Goal: Task Accomplishment & Management: Complete application form

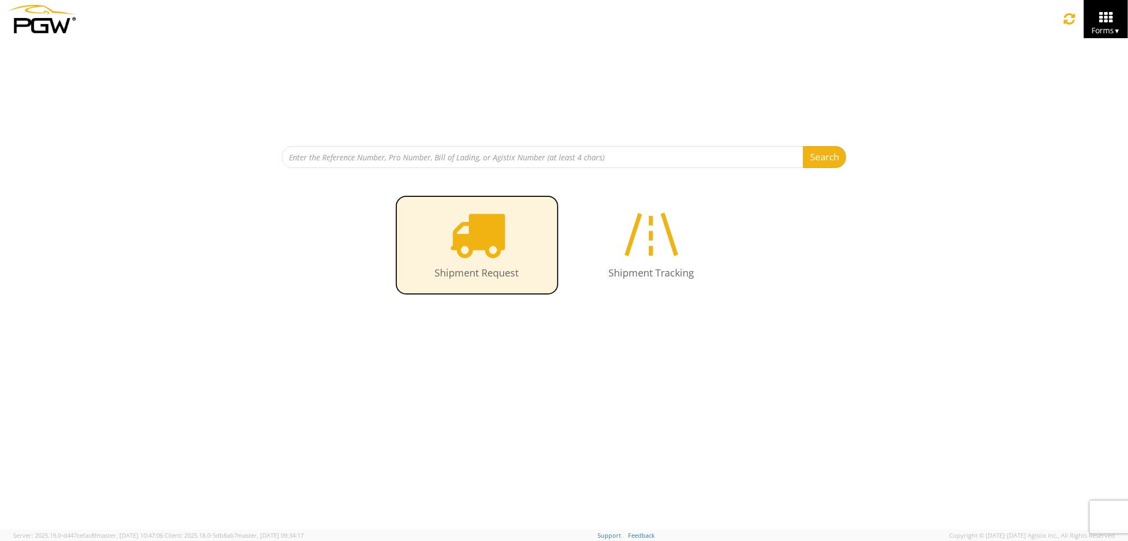
click at [471, 232] on icon at bounding box center [477, 234] width 56 height 56
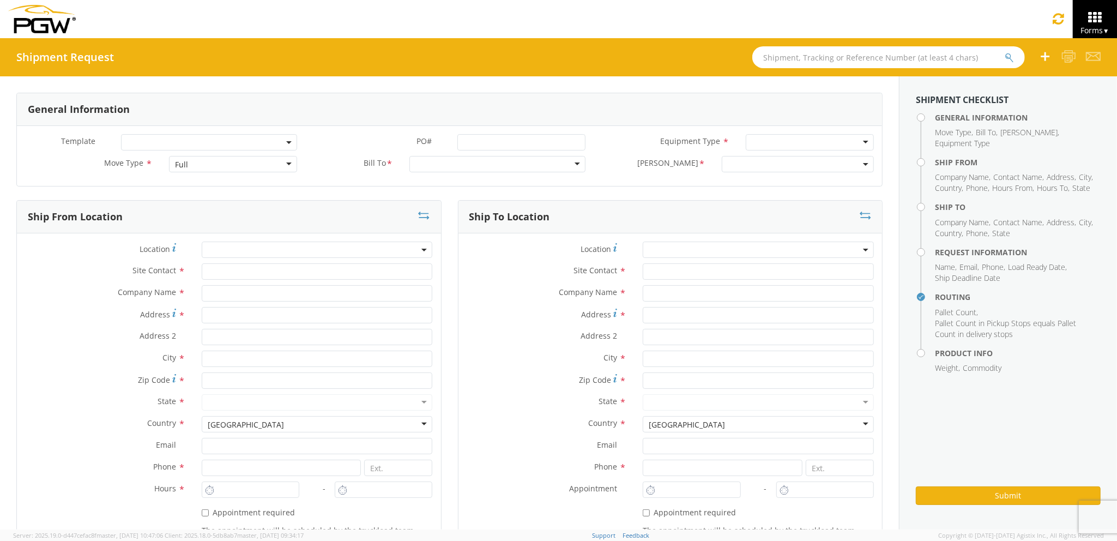
click at [253, 168] on div "Full" at bounding box center [233, 164] width 128 height 16
click at [456, 166] on div at bounding box center [497, 164] width 176 height 16
click at [288, 273] on input "text" at bounding box center [317, 271] width 231 height 16
click at [287, 290] on input "text" at bounding box center [317, 293] width 231 height 16
type input "PGW Auto Glass"
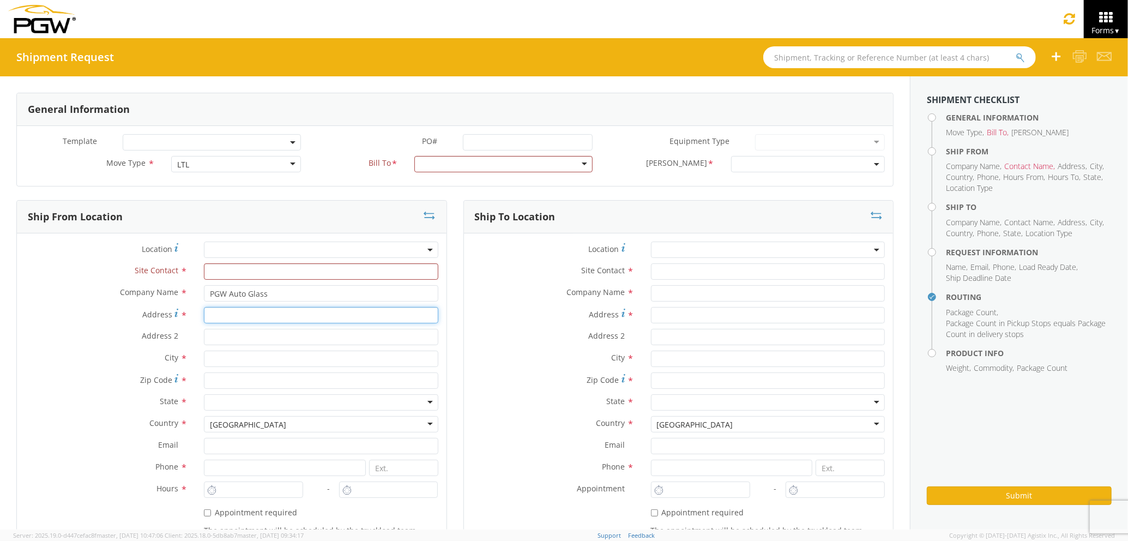
type input "[STREET_ADDRESS][PERSON_NAME]"
type input "[GEOGRAPHIC_DATA] [US_STATE] 04092"
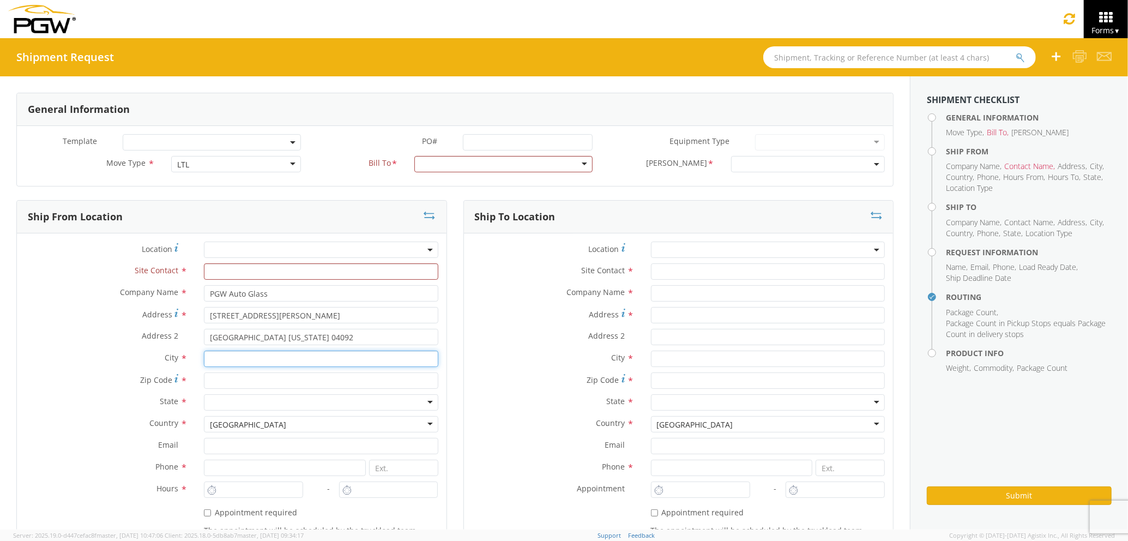
type input "[PERSON_NAME]"
type input "04092"
type input "[EMAIL_ADDRESS][DOMAIN_NAME]"
type input "2073321911"
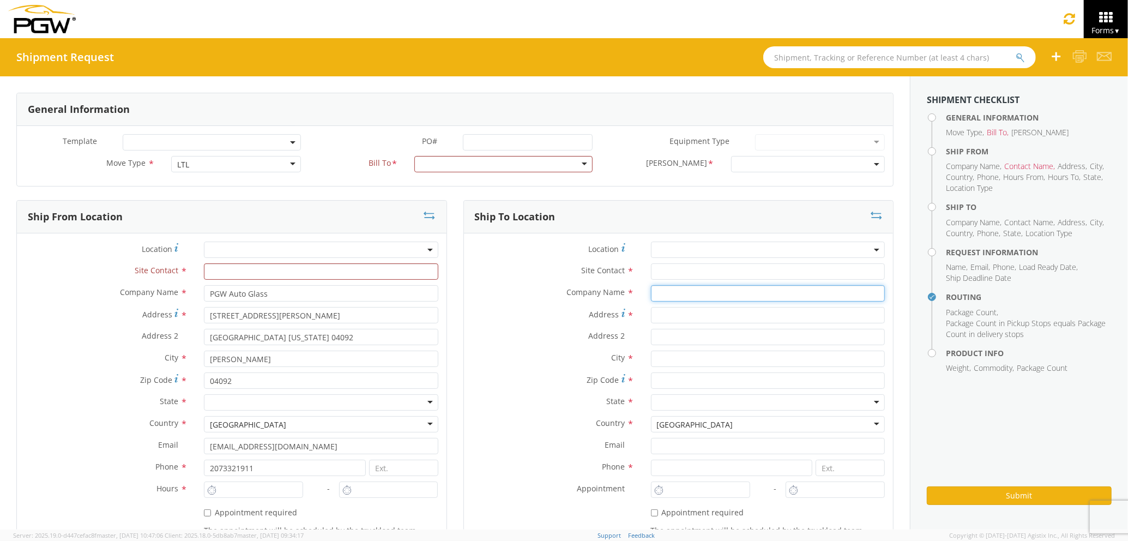
type input "PGW auto glass c/o AT RENTALS"
type input "[STREET_ADDRESS]"
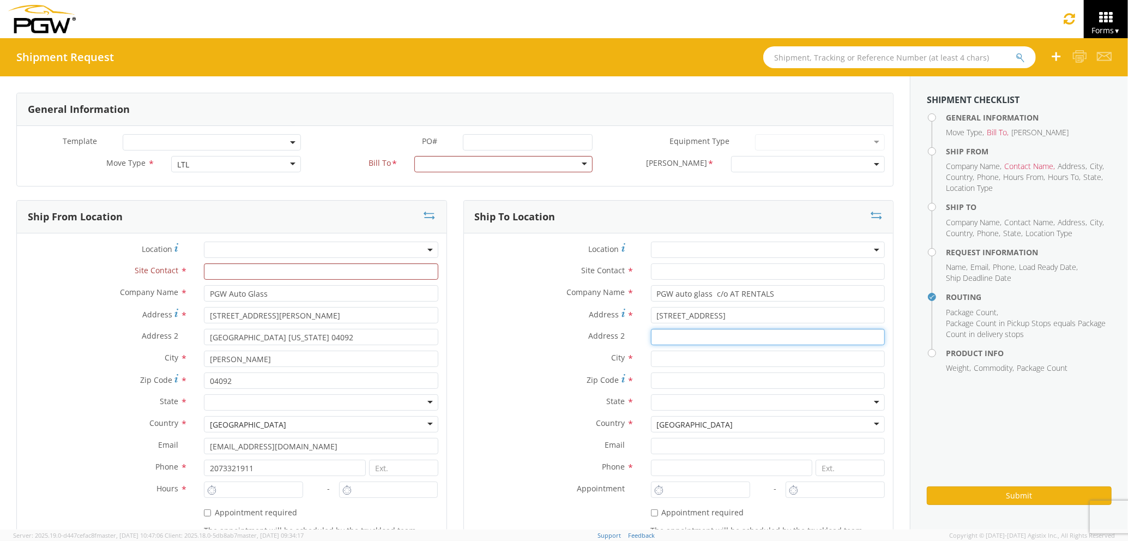
type input "5"
type input "[GEOGRAPHIC_DATA]"
type input "04769"
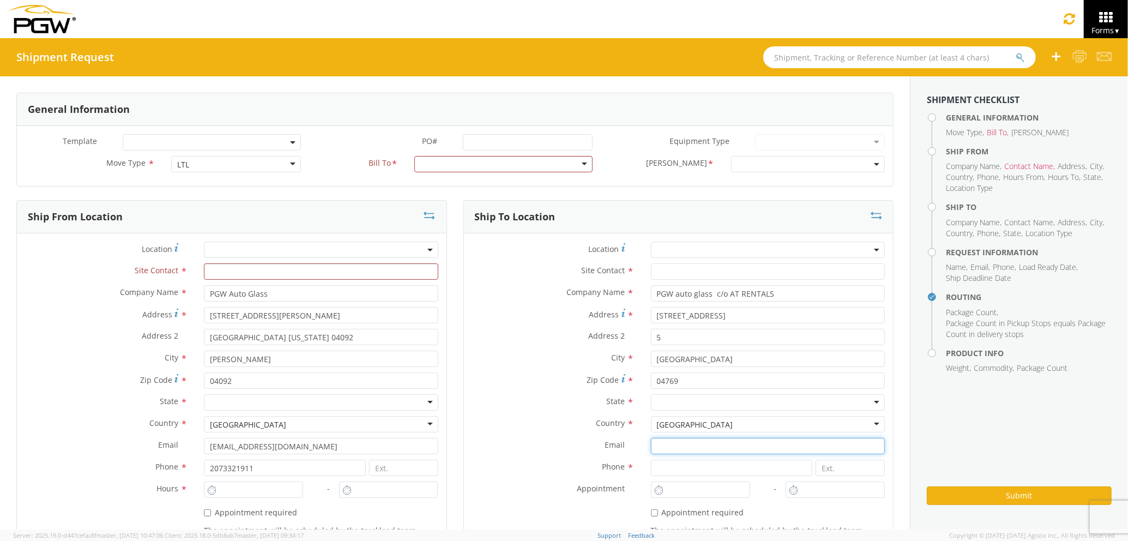
type input "[EMAIL_ADDRESS][DOMAIN_NAME]"
type input "2077745169"
type input "[PERSON_NAME] [PERSON_NAME]"
type input "[EMAIL_ADDRESS][DOMAIN_NAME]"
type input "7272478279"
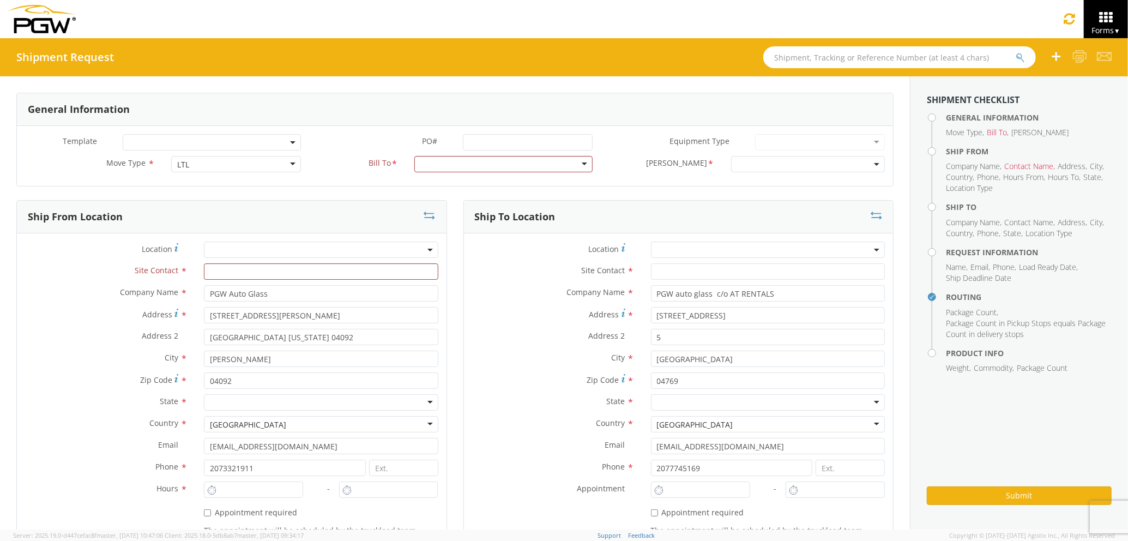
click at [286, 277] on input "text" at bounding box center [321, 271] width 234 height 16
type input "j"
click at [485, 338] on label "Address 2 *" at bounding box center [553, 336] width 179 height 14
click at [651, 338] on input "5" at bounding box center [768, 337] width 234 height 16
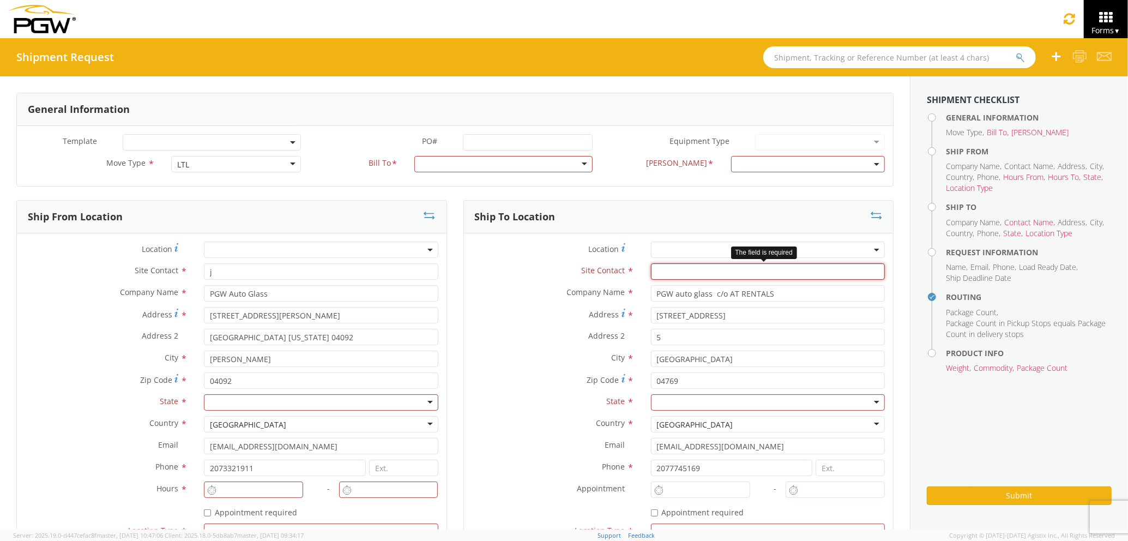
click at [662, 269] on input "text" at bounding box center [768, 271] width 234 height 16
type input "j"
click at [550, 299] on label "Company Name *" at bounding box center [553, 292] width 179 height 14
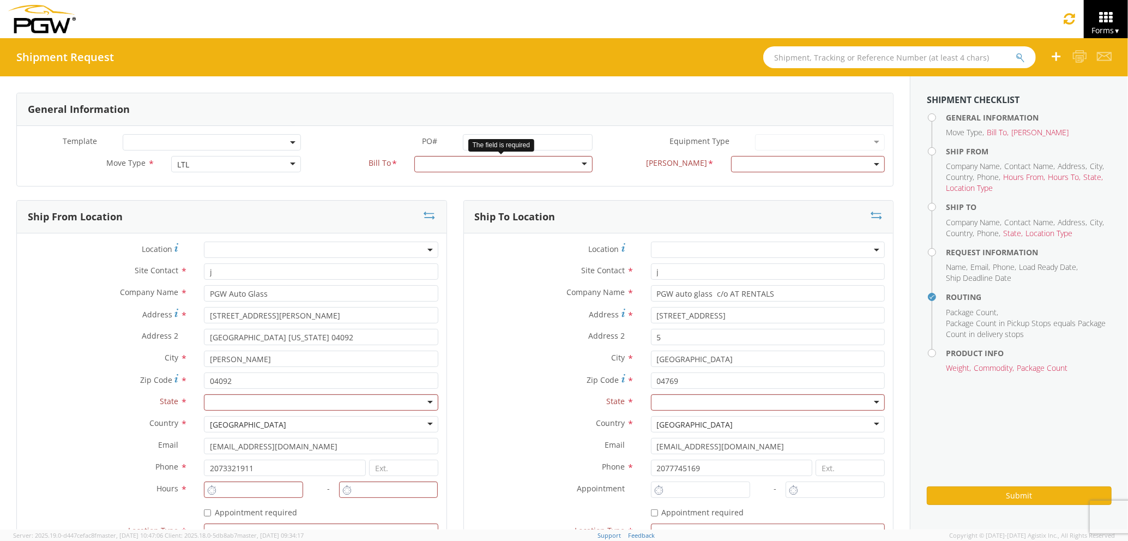
click at [509, 164] on div at bounding box center [503, 164] width 178 height 16
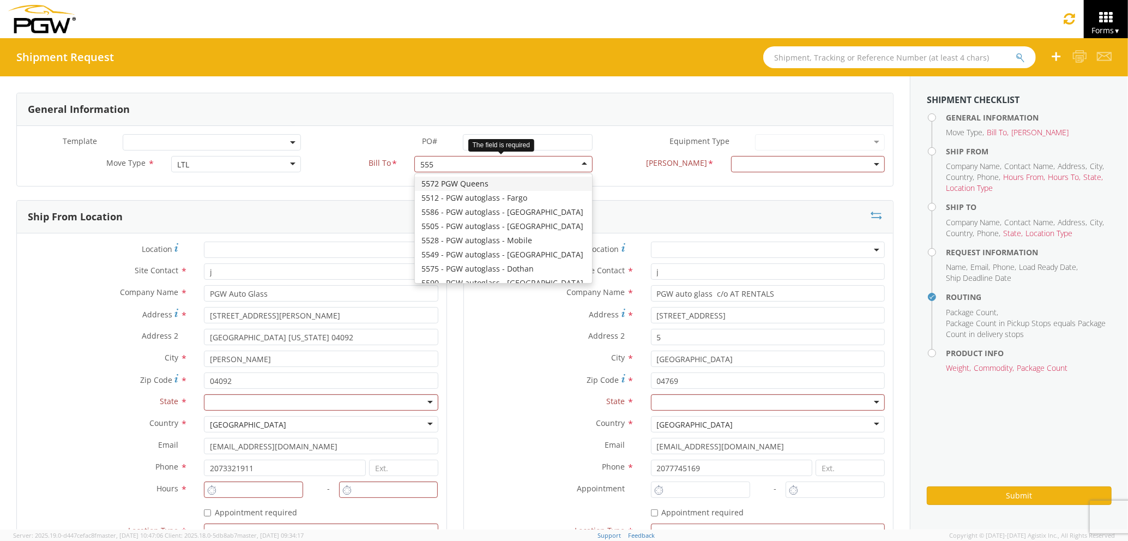
type input "5559"
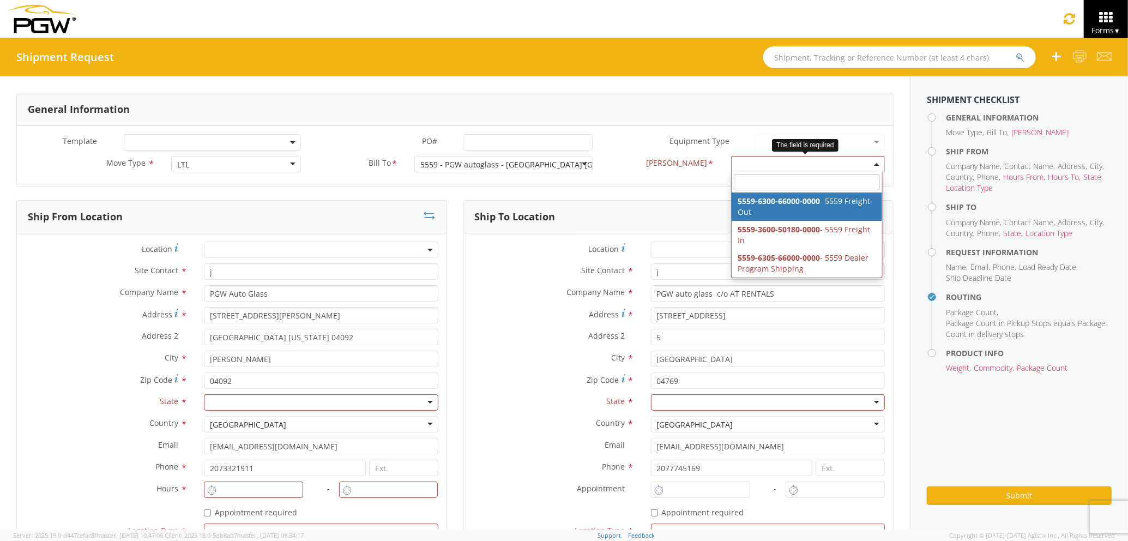
click at [754, 169] on span at bounding box center [808, 164] width 154 height 16
select select "5559-6300-66000-0000"
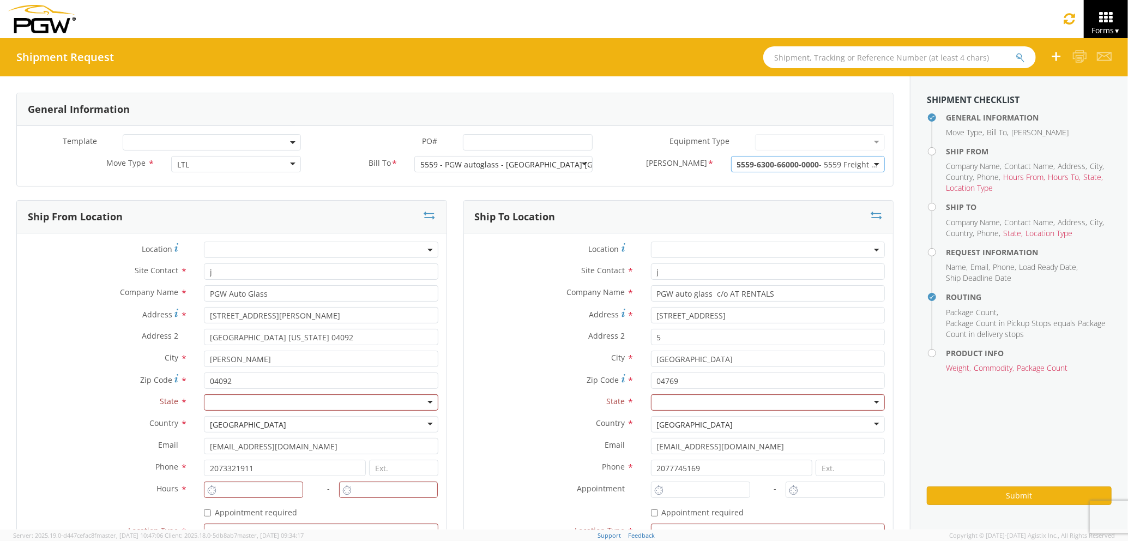
click at [378, 397] on div at bounding box center [321, 402] width 234 height 16
type input "Ma"
click at [655, 402] on div at bounding box center [768, 402] width 234 height 16
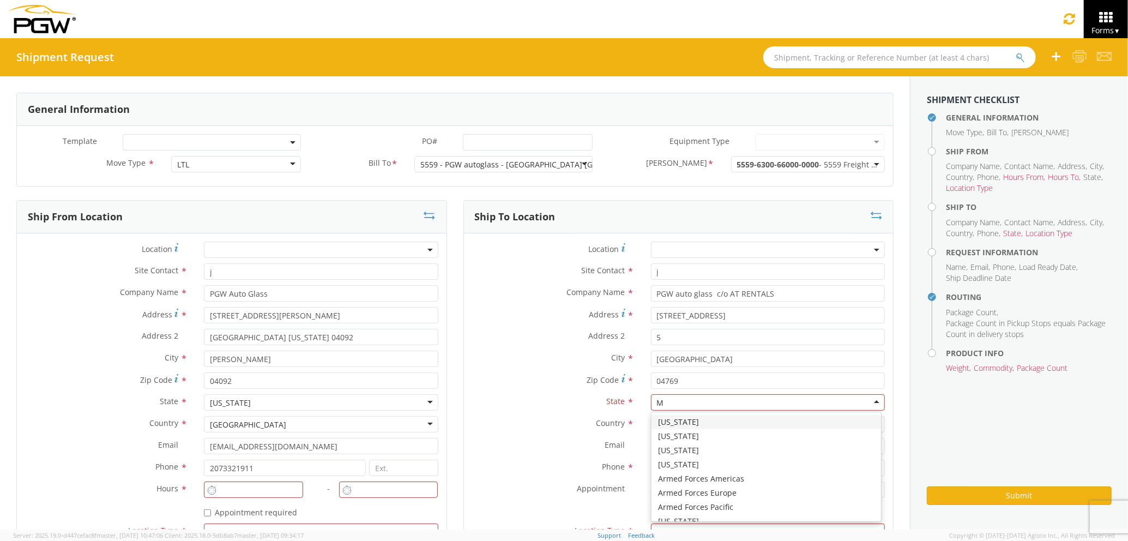
scroll to position [27, 0]
type input "Ma"
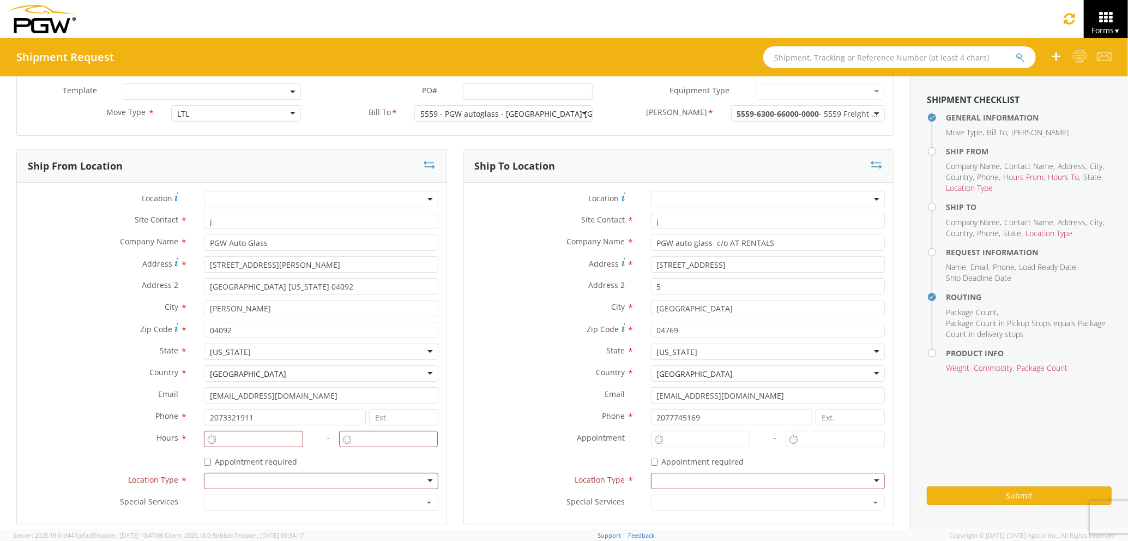
scroll to position [72, 0]
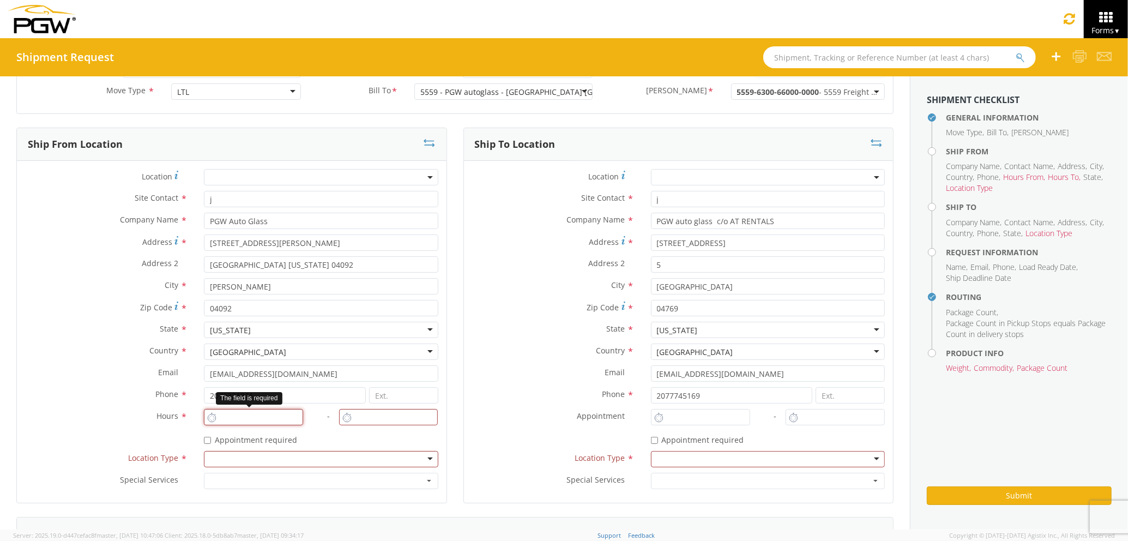
type input "2:00 PM"
type input "3:00 PM"
click at [227, 417] on input "2:00 PM" at bounding box center [253, 417] width 99 height 16
click at [249, 461] on div at bounding box center [321, 459] width 234 height 16
click at [658, 423] on input "2:00 PM" at bounding box center [700, 417] width 99 height 16
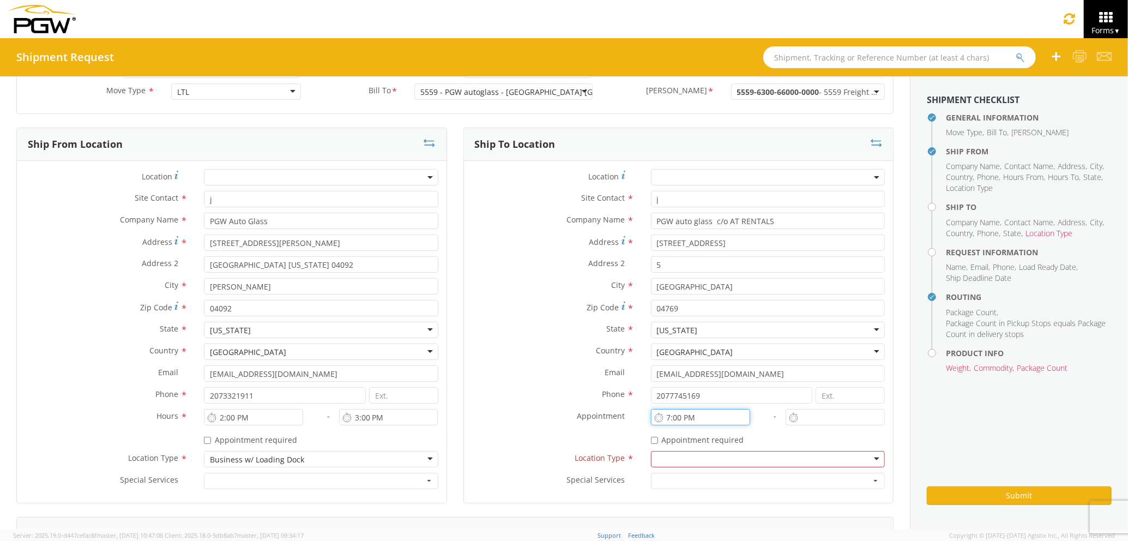
drag, startPoint x: 713, startPoint y: 420, endPoint x: 675, endPoint y: 417, distance: 38.8
click at [675, 417] on input "7:00 PM" at bounding box center [700, 417] width 99 height 16
drag, startPoint x: 709, startPoint y: 416, endPoint x: 679, endPoint y: 417, distance: 29.4
click at [679, 417] on input "7:AM PM" at bounding box center [700, 417] width 99 height 16
type input "7:00 PM"
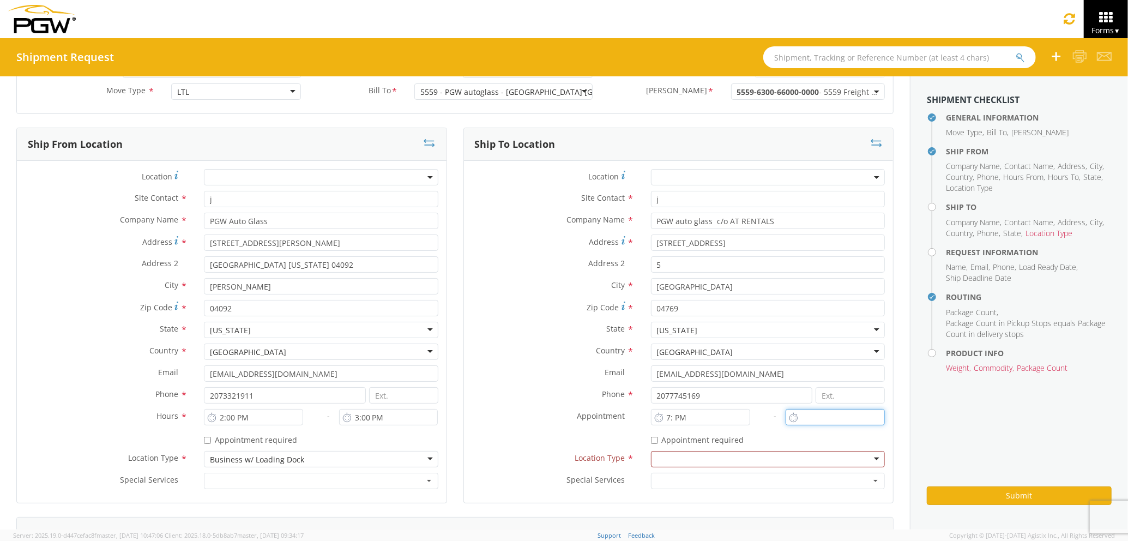
type input "2:00 PM"
click at [842, 416] on input "2:00 PM" at bounding box center [834, 417] width 99 height 16
drag, startPoint x: 697, startPoint y: 419, endPoint x: 681, endPoint y: 419, distance: 15.3
click at [681, 419] on input "7:00 PM" at bounding box center [700, 417] width 99 height 16
click at [694, 415] on input "7:00 PM" at bounding box center [700, 417] width 99 height 16
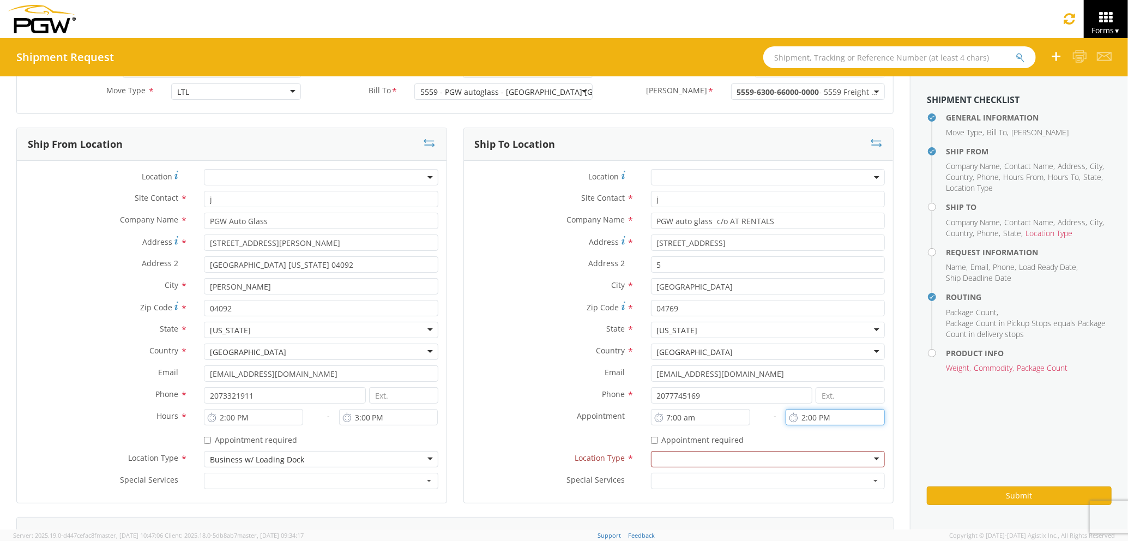
type input "7:00 AM"
drag, startPoint x: 829, startPoint y: 411, endPoint x: 818, endPoint y: 415, distance: 12.8
click at [818, 415] on input "2:00 PM" at bounding box center [834, 417] width 99 height 16
type input "2"
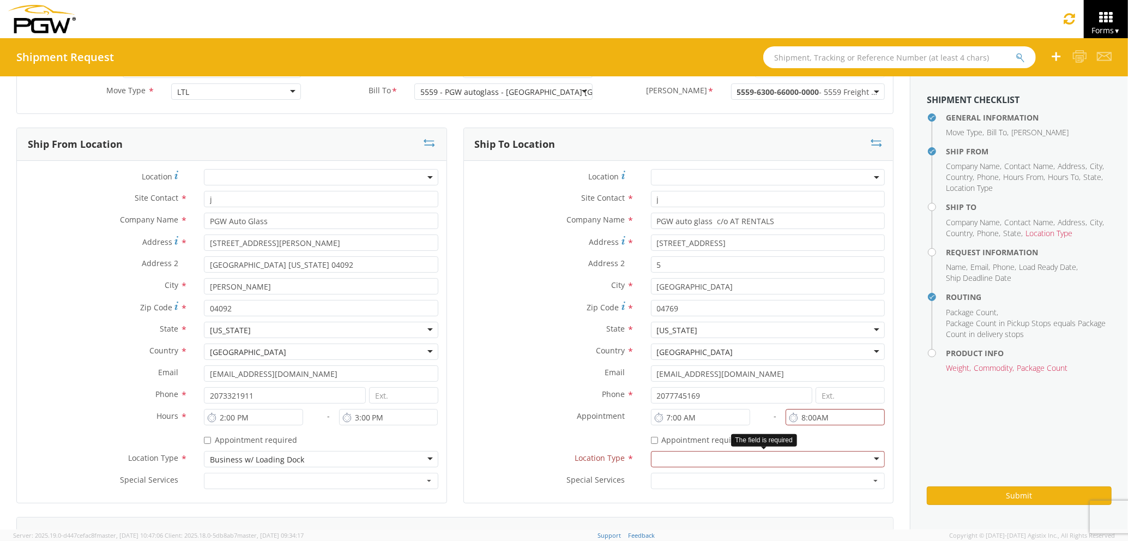
type input "8:00 AM"
click at [806, 455] on div at bounding box center [768, 459] width 234 height 16
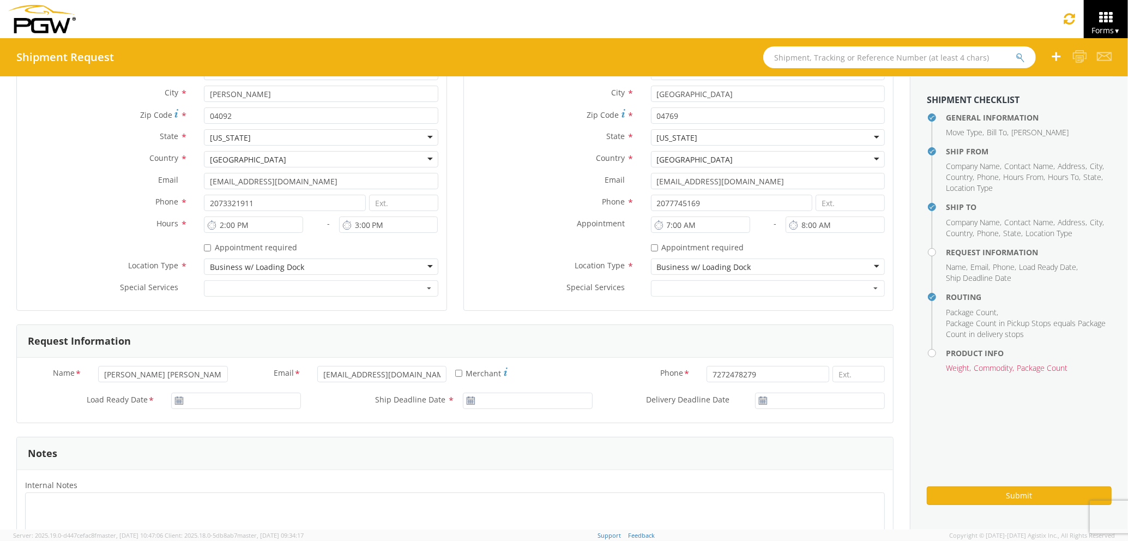
scroll to position [363, 0]
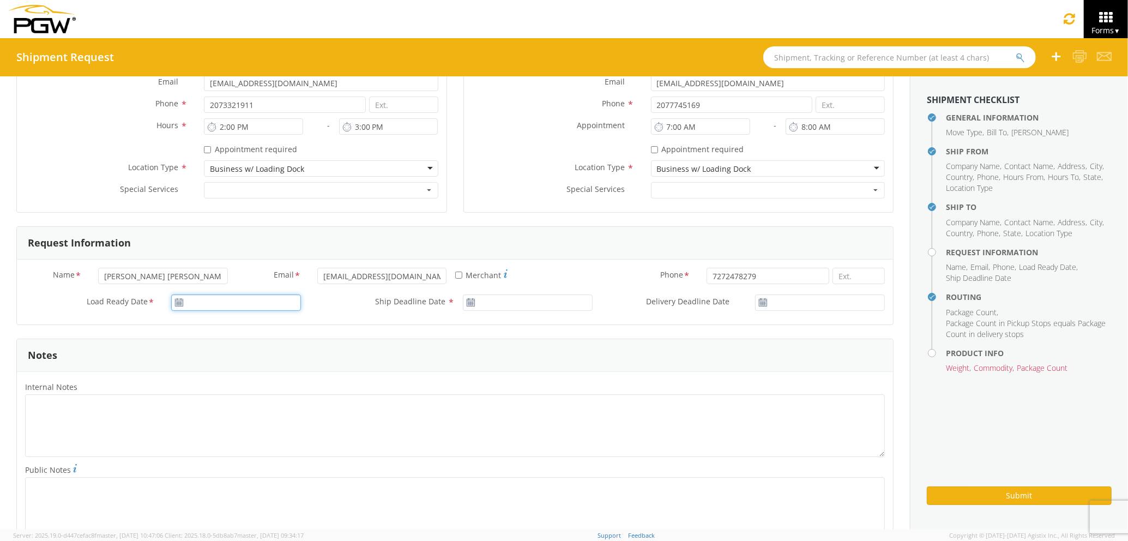
type input "[DATE]"
click at [257, 308] on input "[DATE]" at bounding box center [236, 302] width 130 height 16
click at [267, 393] on td "18" at bounding box center [266, 388] width 19 height 16
type input "[DATE]"
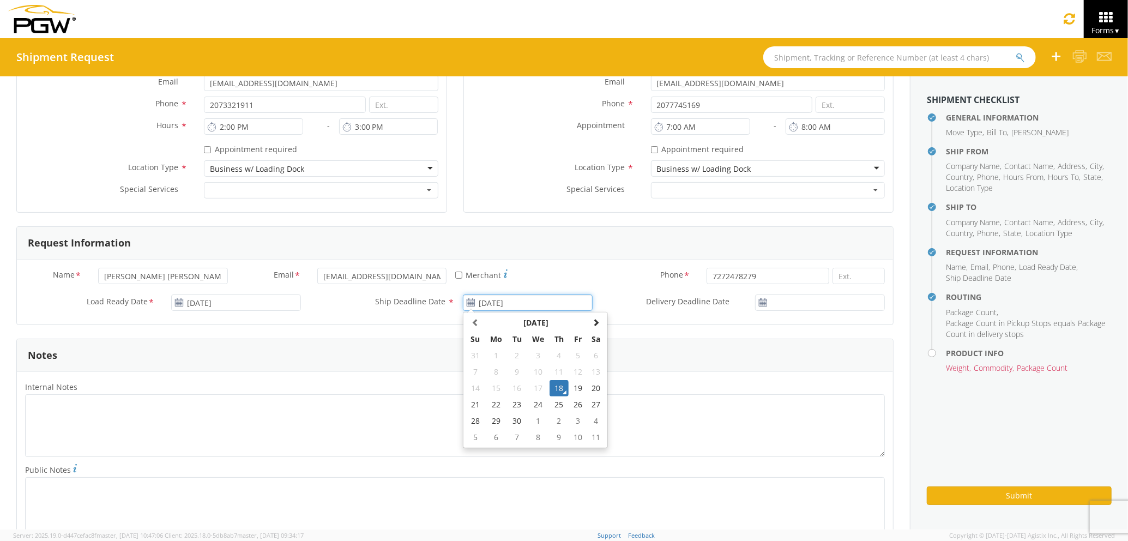
click at [505, 299] on input "[DATE]" at bounding box center [528, 302] width 130 height 16
click at [550, 387] on td "18" at bounding box center [558, 388] width 19 height 16
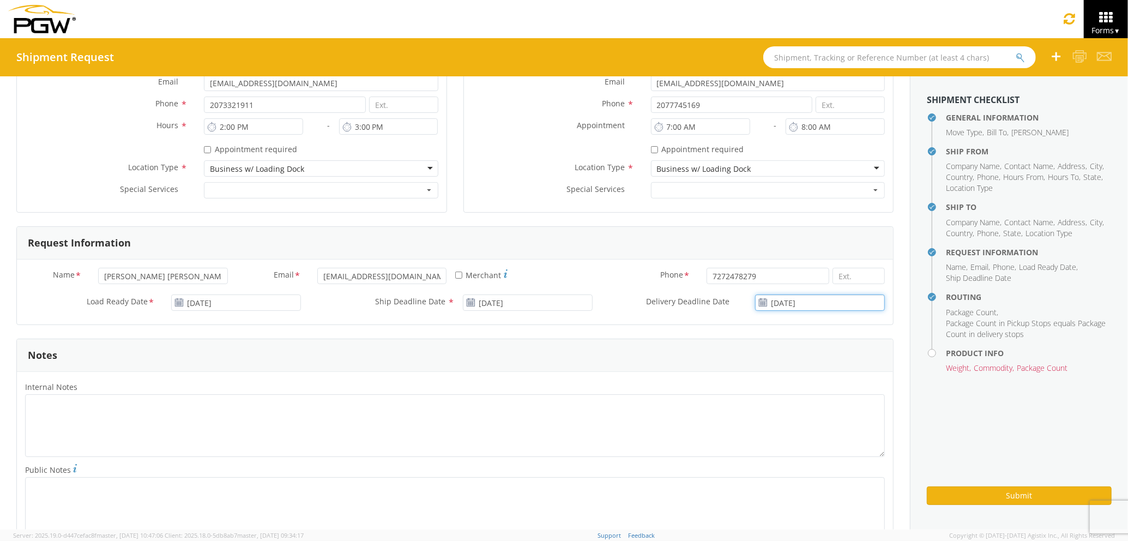
click at [796, 301] on input "[DATE]" at bounding box center [820, 302] width 130 height 16
click at [845, 389] on td "19" at bounding box center [854, 388] width 19 height 16
type input "[DATE]"
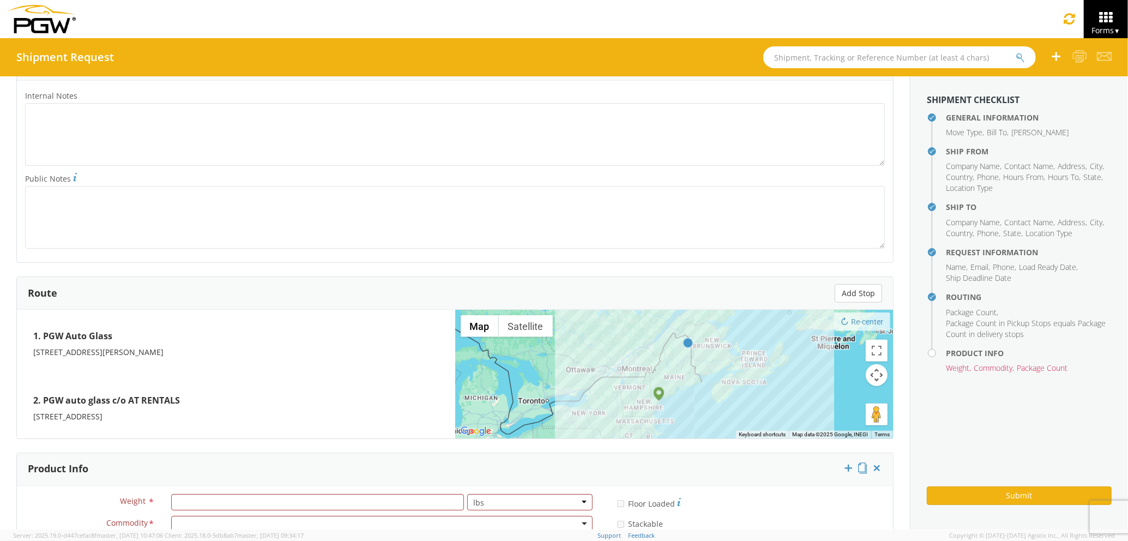
scroll to position [799, 0]
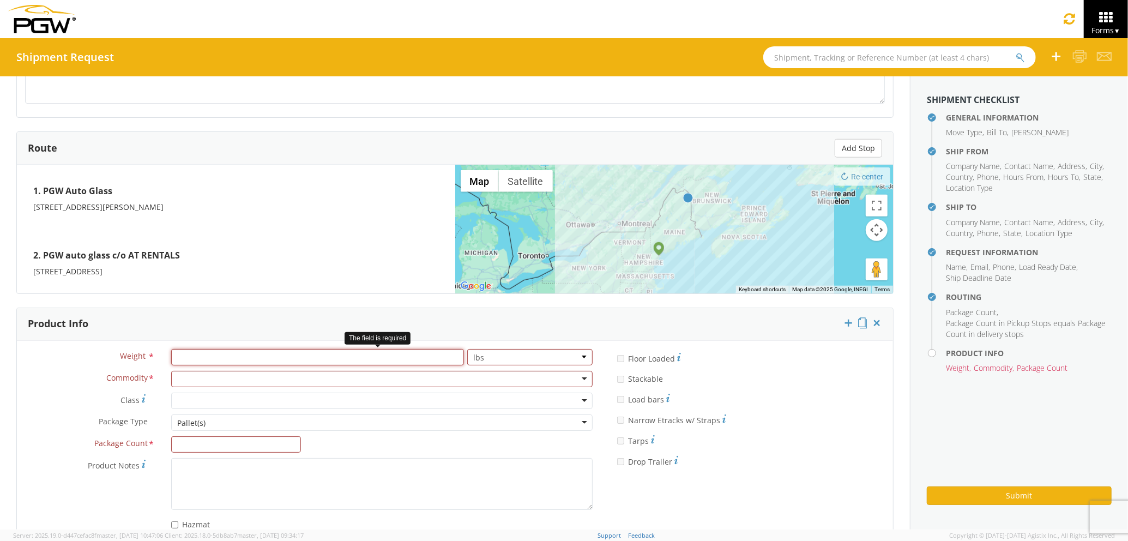
click at [225, 359] on input "number" at bounding box center [317, 357] width 293 height 16
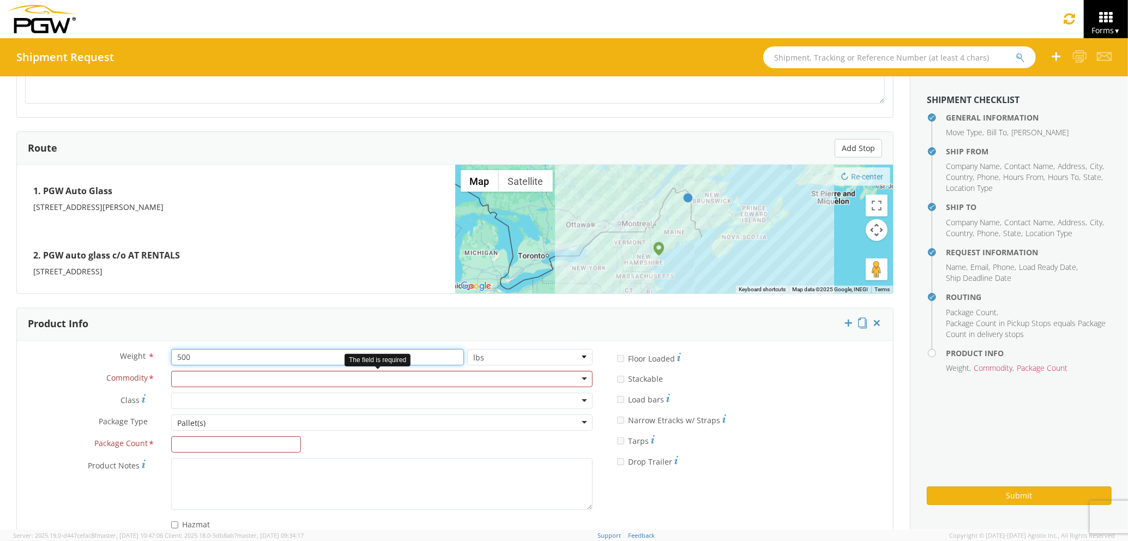
type input "500"
click at [227, 382] on div at bounding box center [381, 379] width 421 height 16
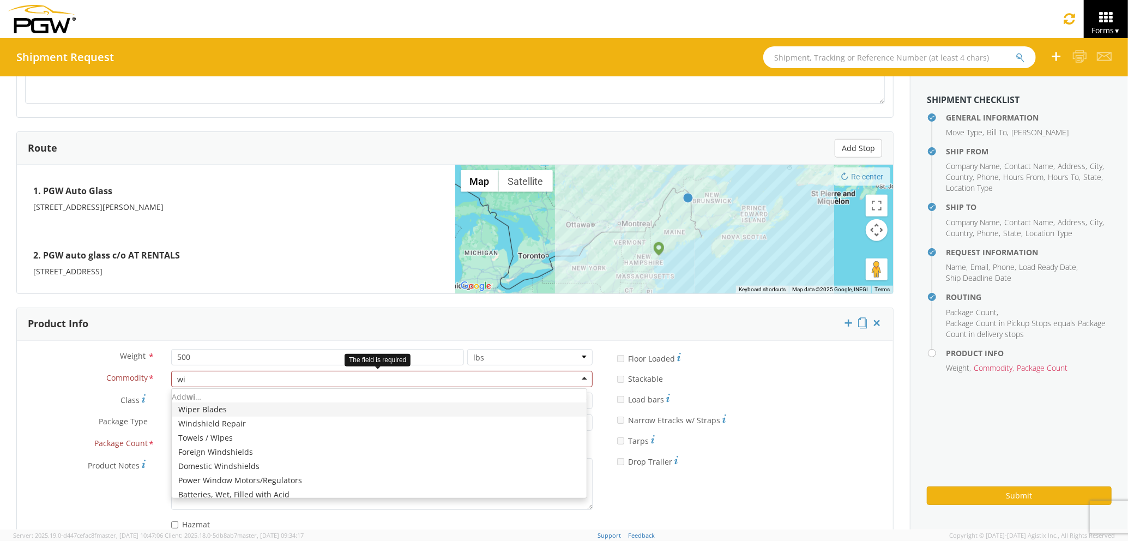
type input "win"
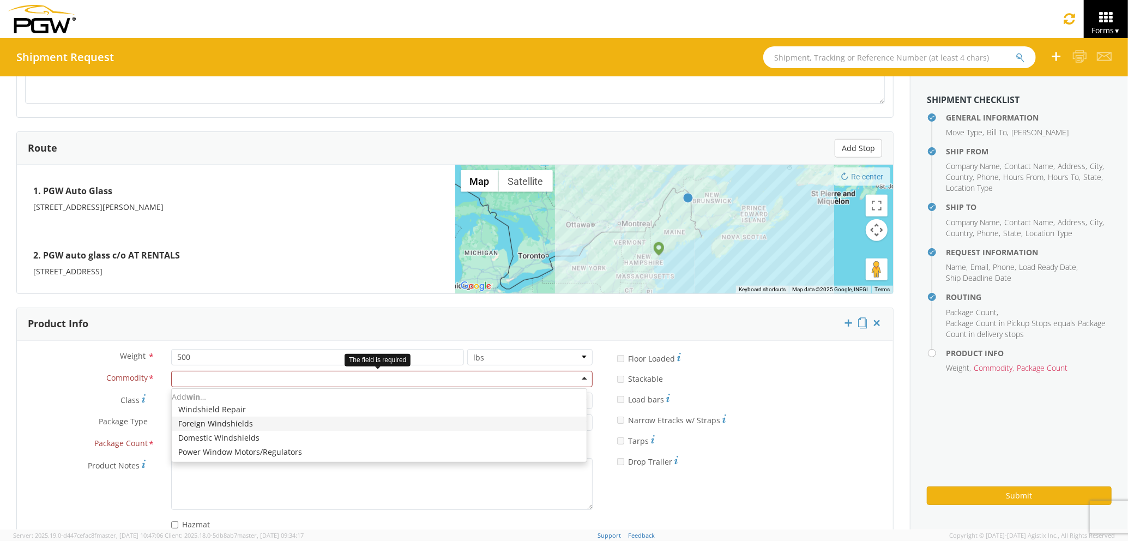
scroll to position [0, 0]
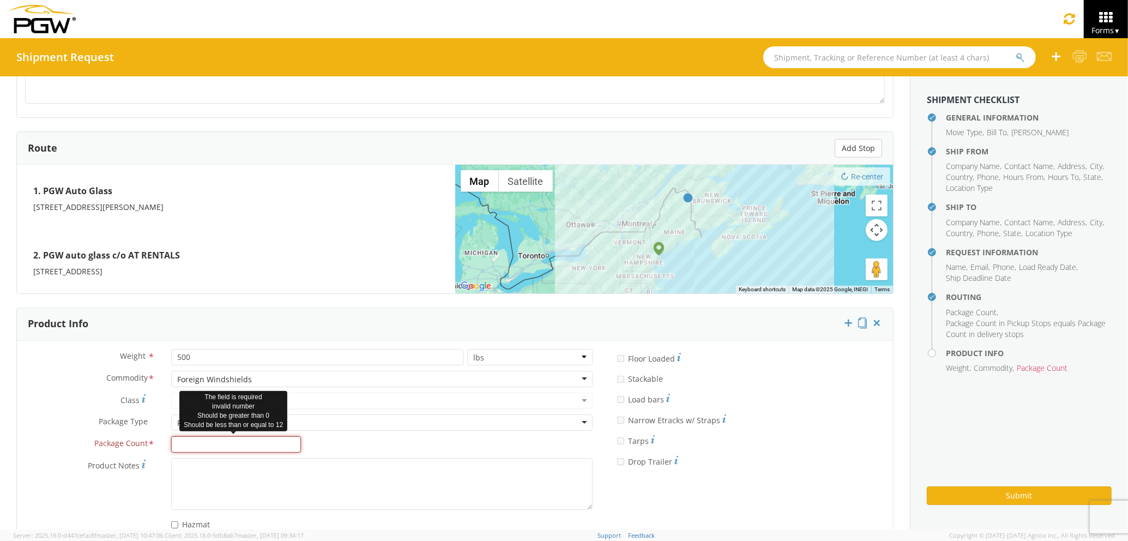
click at [230, 444] on input "Package Count *" at bounding box center [236, 444] width 130 height 16
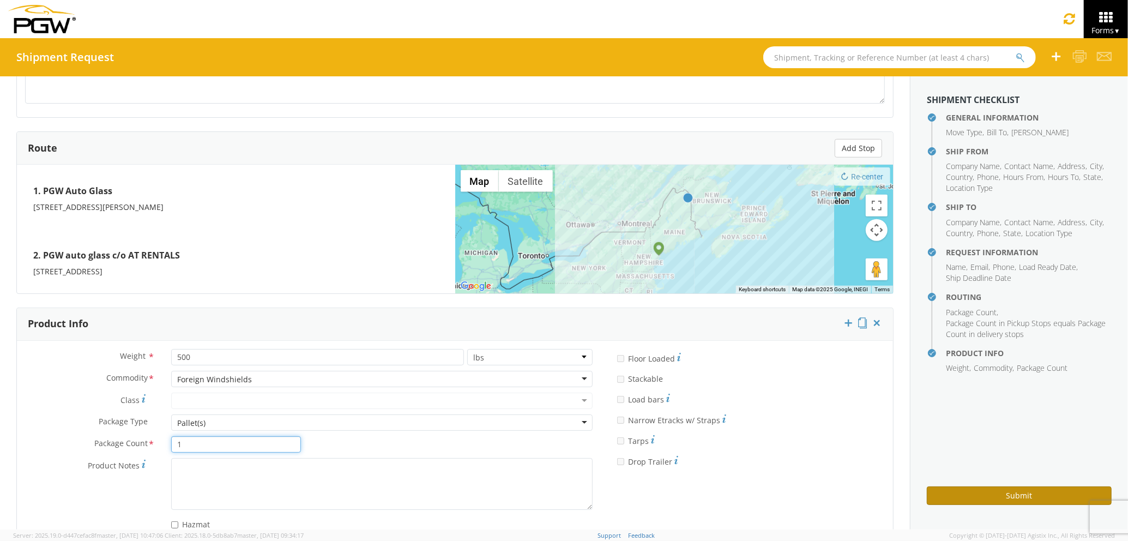
type input "1"
click at [966, 502] on button "Submit" at bounding box center [1019, 495] width 185 height 19
